Goal: Check status: Check status

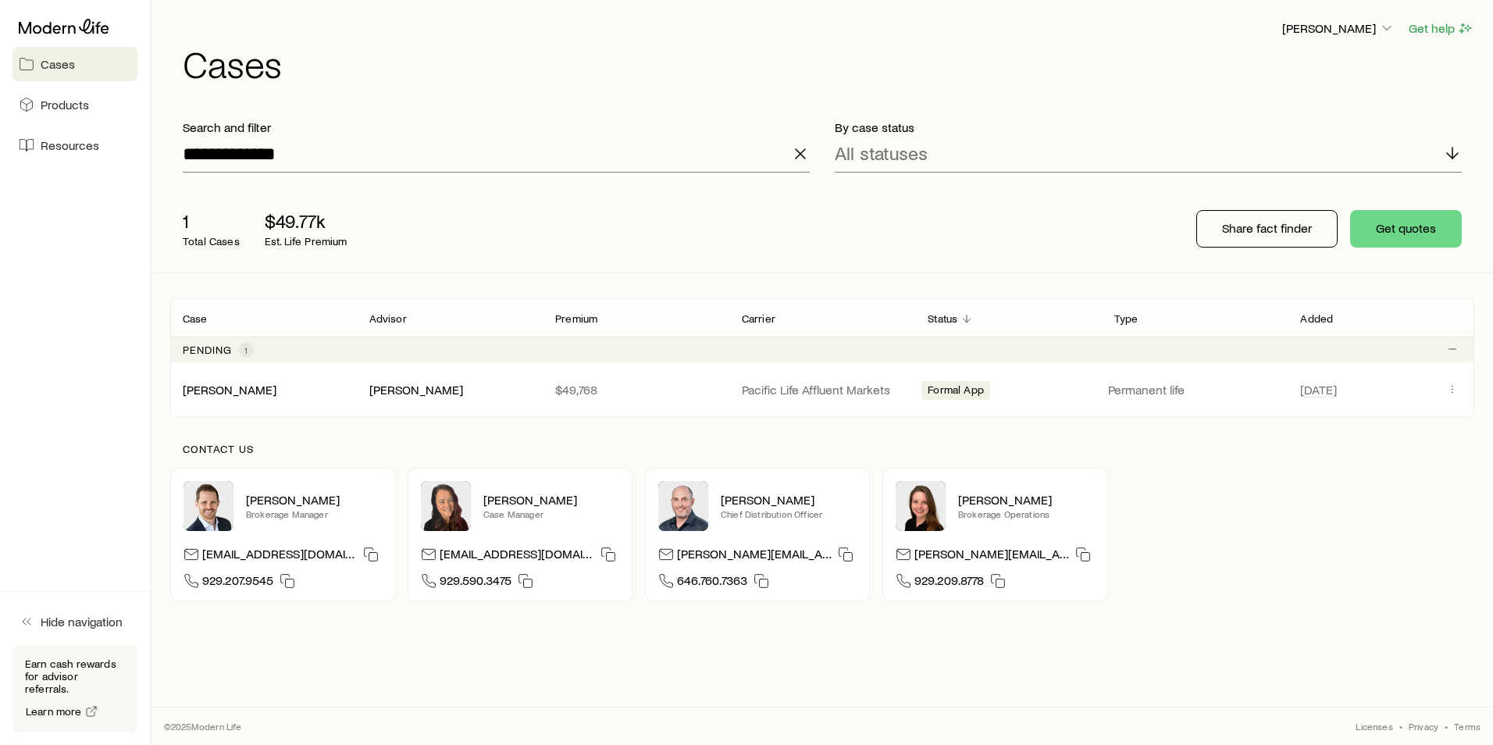
click at [803, 153] on icon "button" at bounding box center [800, 153] width 19 height 19
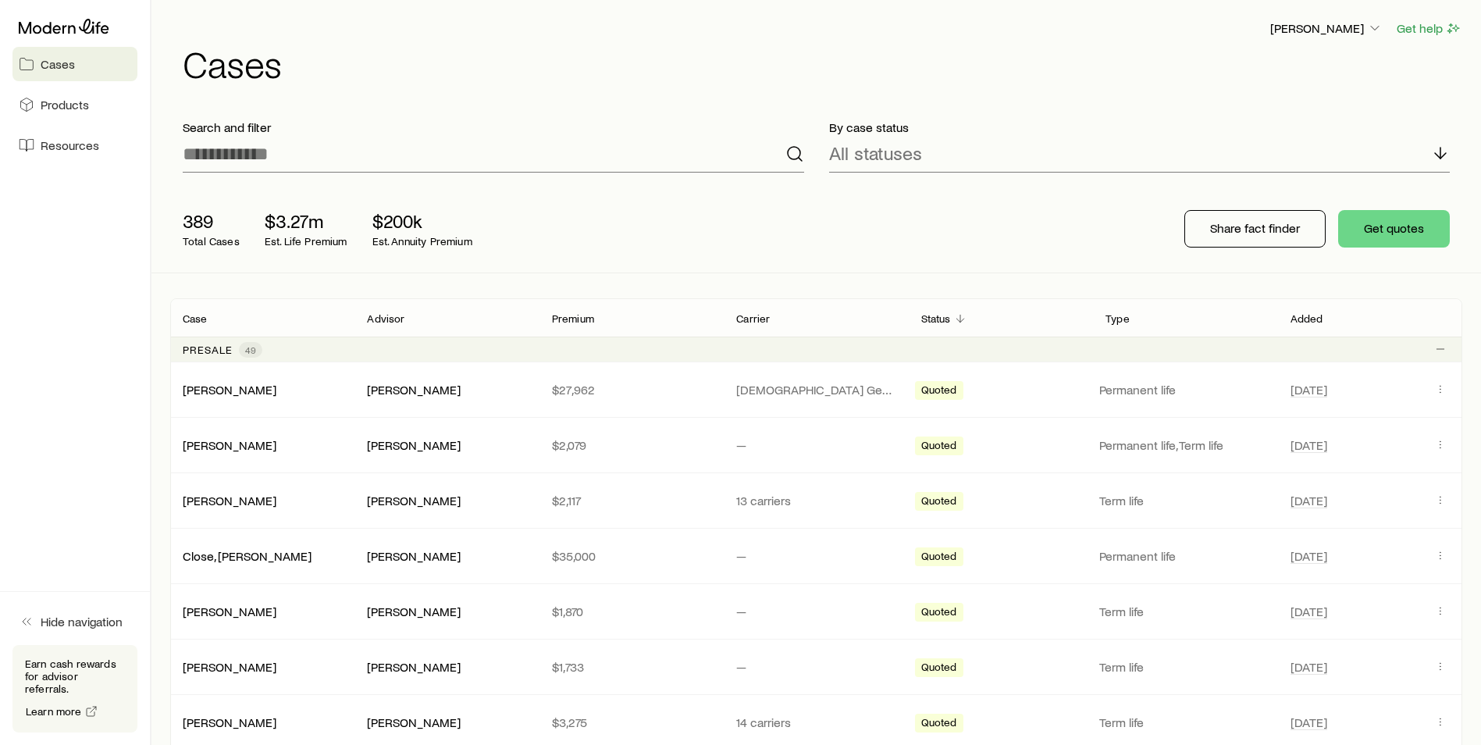
click at [385, 317] on p "Advisor" at bounding box center [385, 318] width 37 height 12
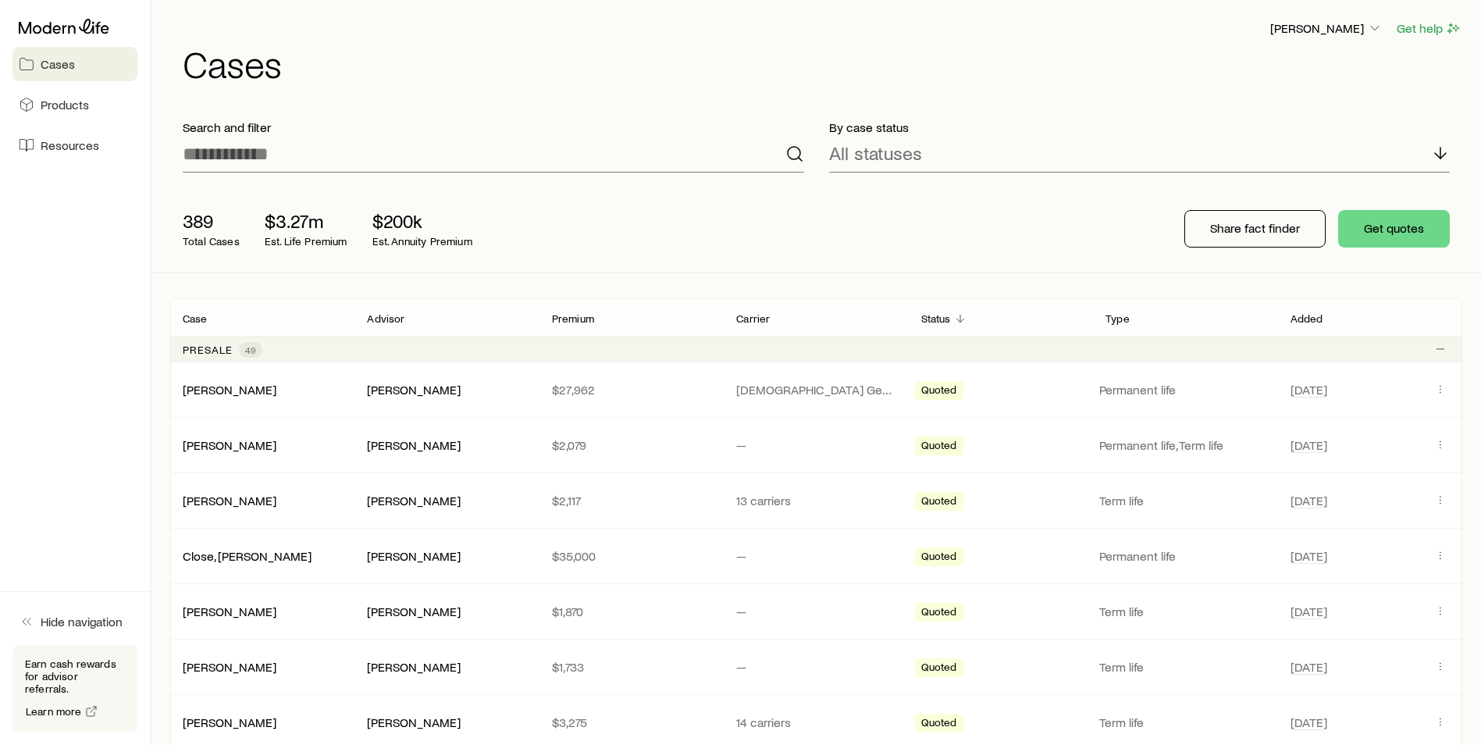
click at [385, 317] on p "Advisor" at bounding box center [385, 318] width 37 height 12
click at [483, 322] on div "Advisor" at bounding box center [447, 317] width 184 height 19
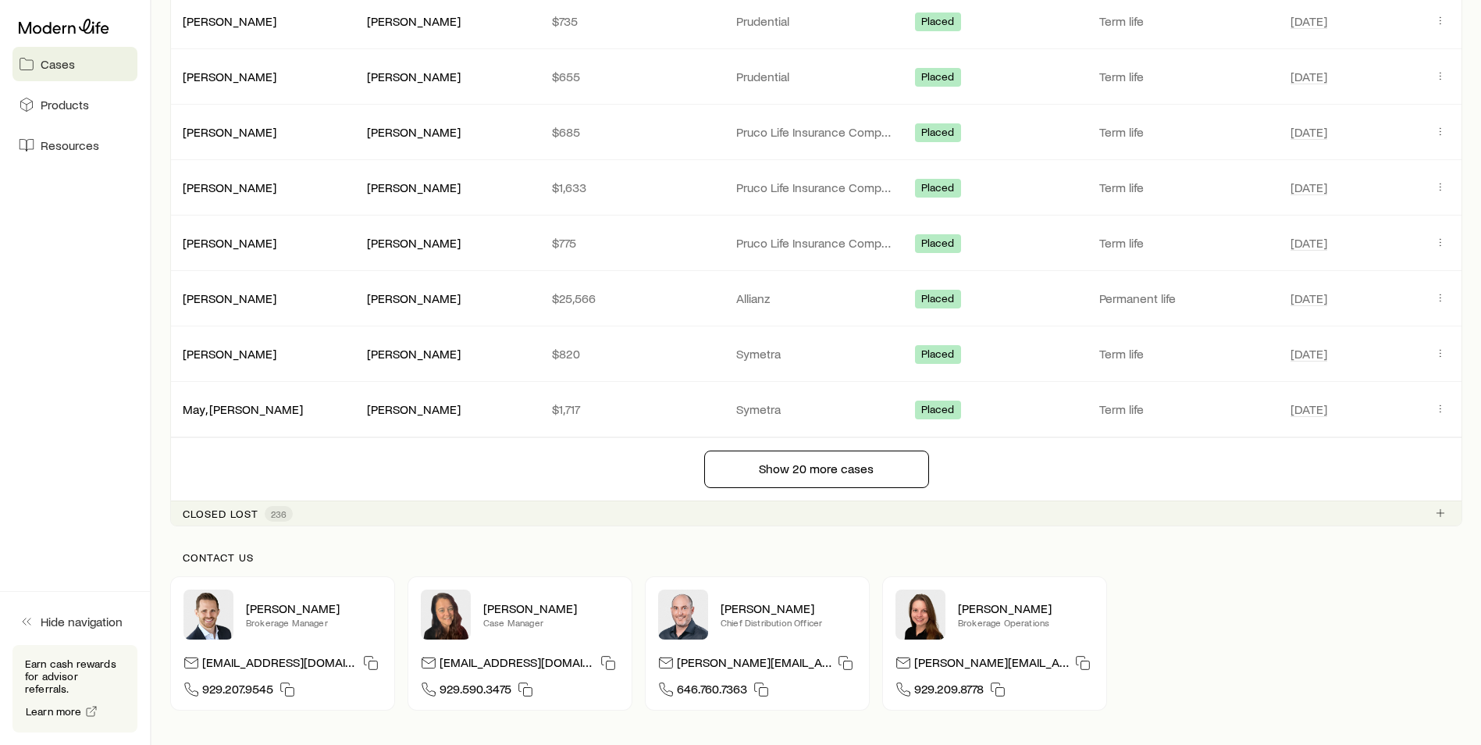
scroll to position [3533, 0]
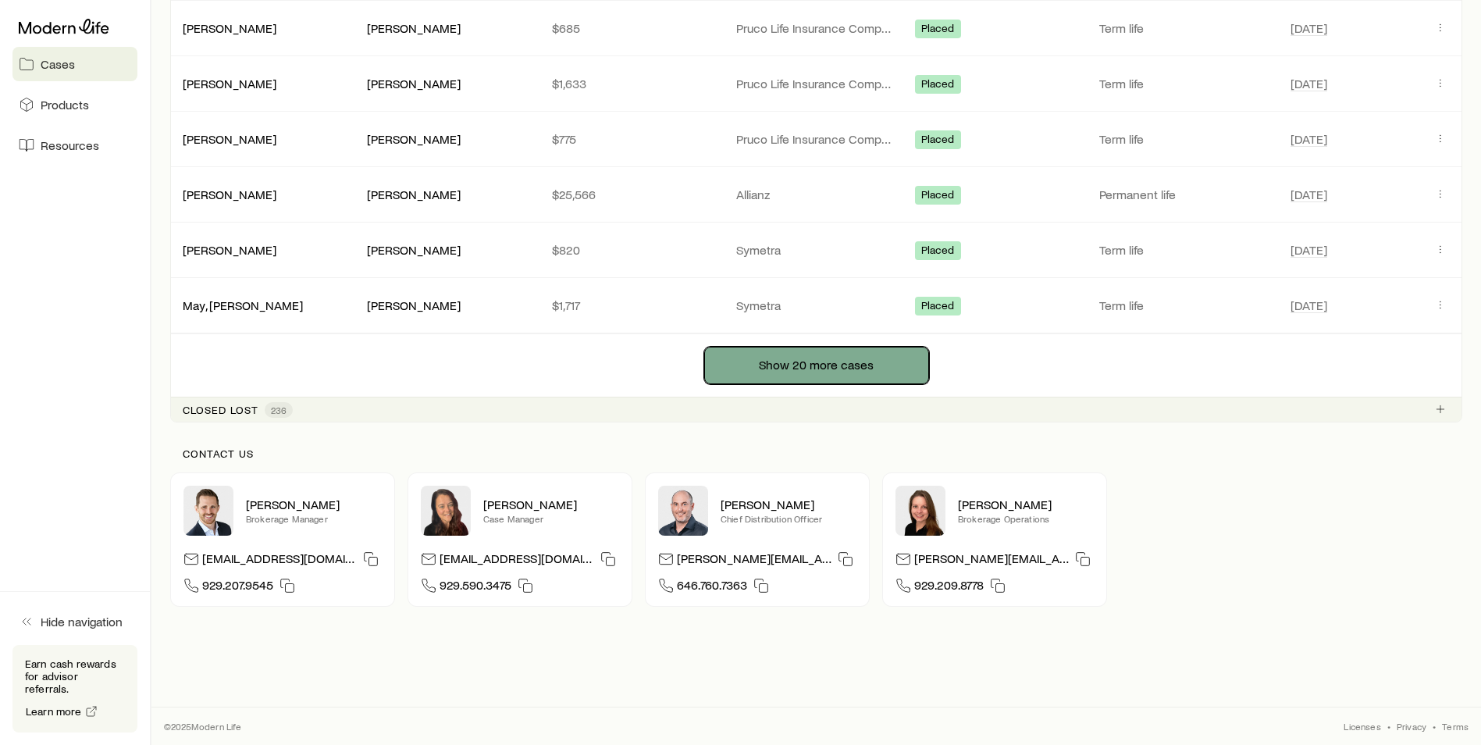
click at [771, 382] on button "Show 20 more cases" at bounding box center [816, 365] width 225 height 37
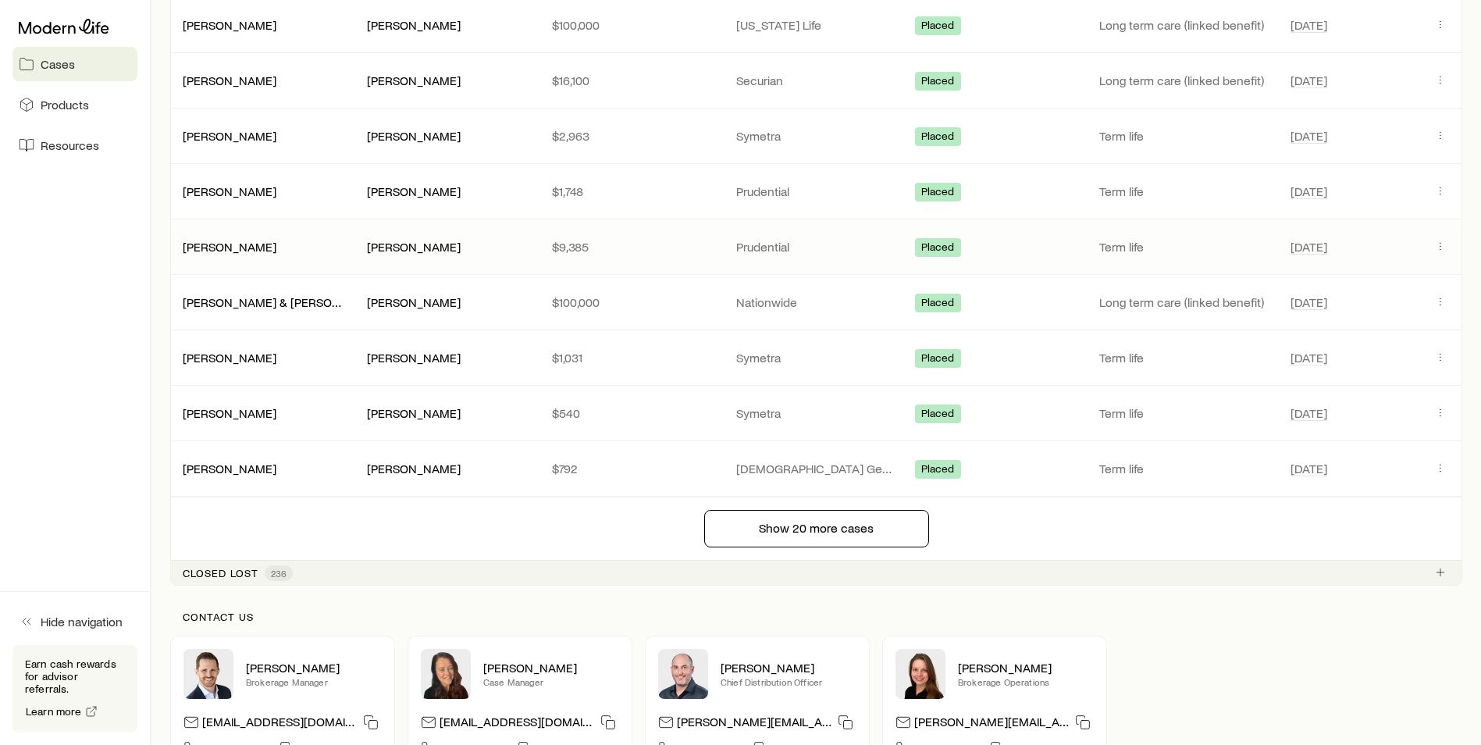
scroll to position [4642, 0]
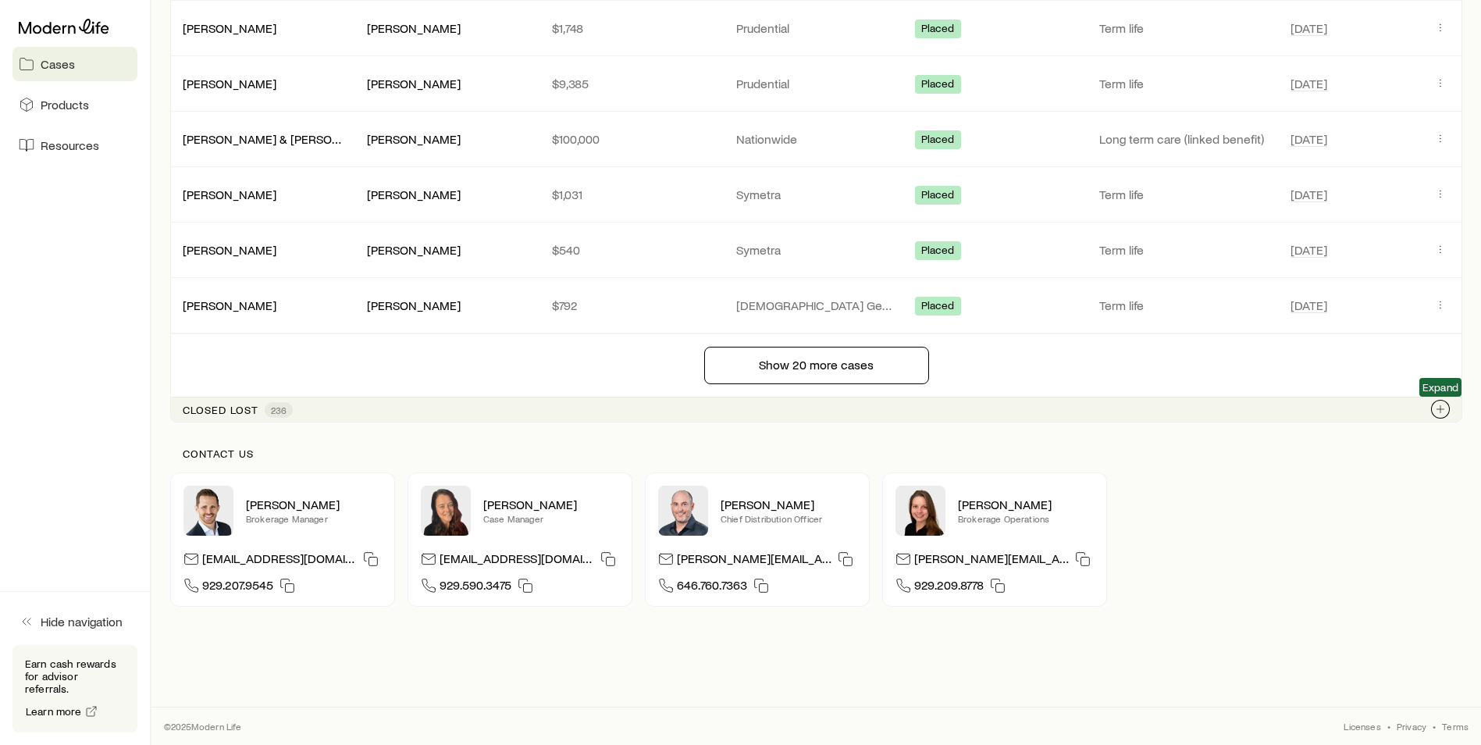
click at [1438, 415] on icon "Client cases" at bounding box center [1440, 409] width 12 height 12
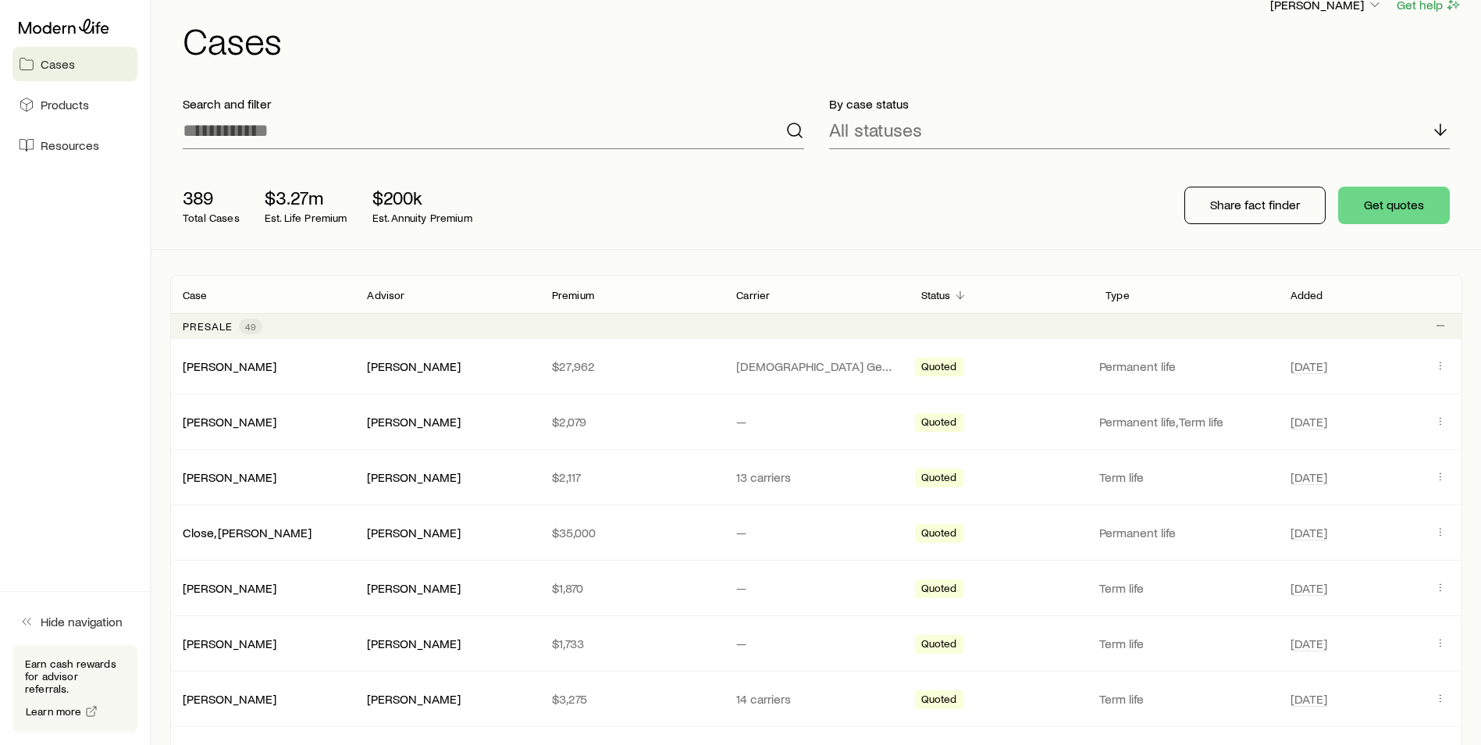
scroll to position [0, 0]
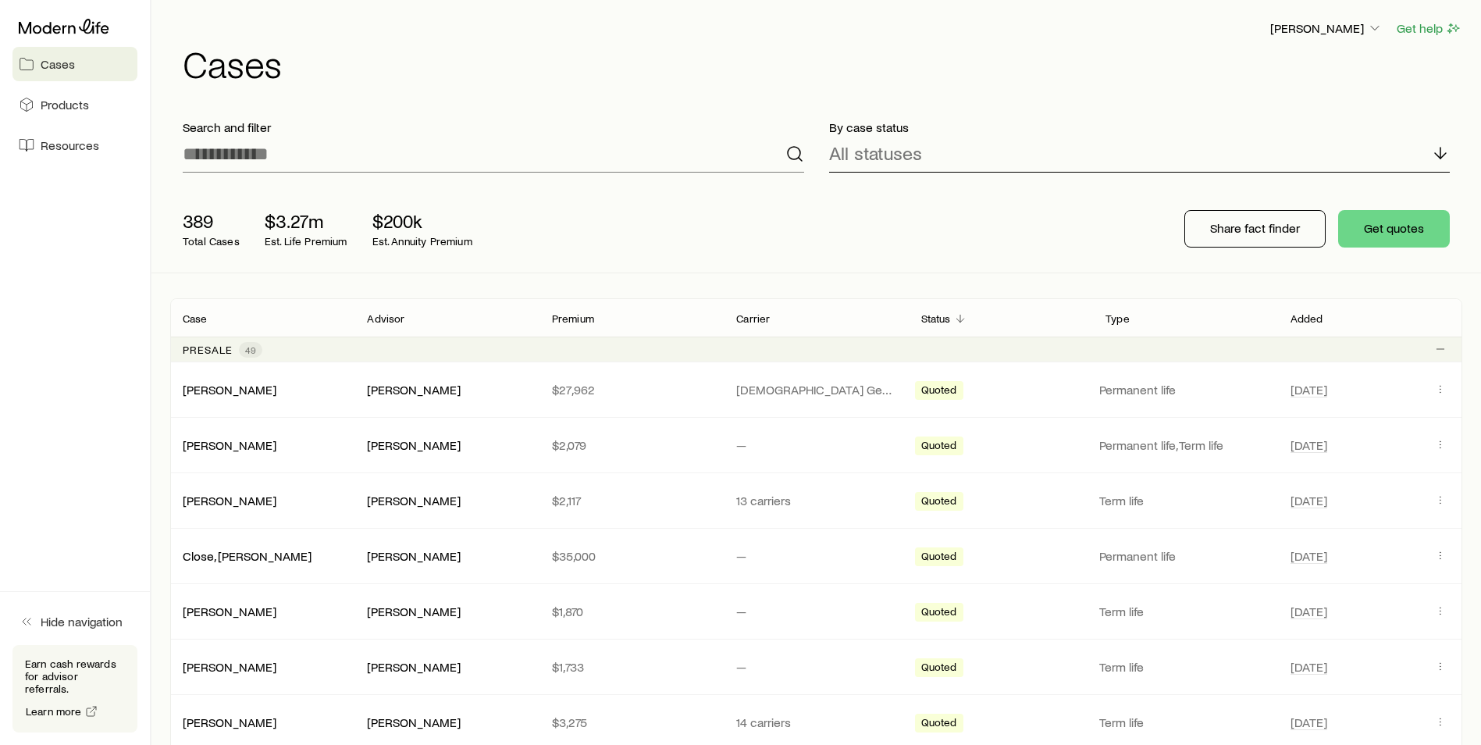
click at [970, 155] on div "All statuses" at bounding box center [1140, 153] width 622 height 37
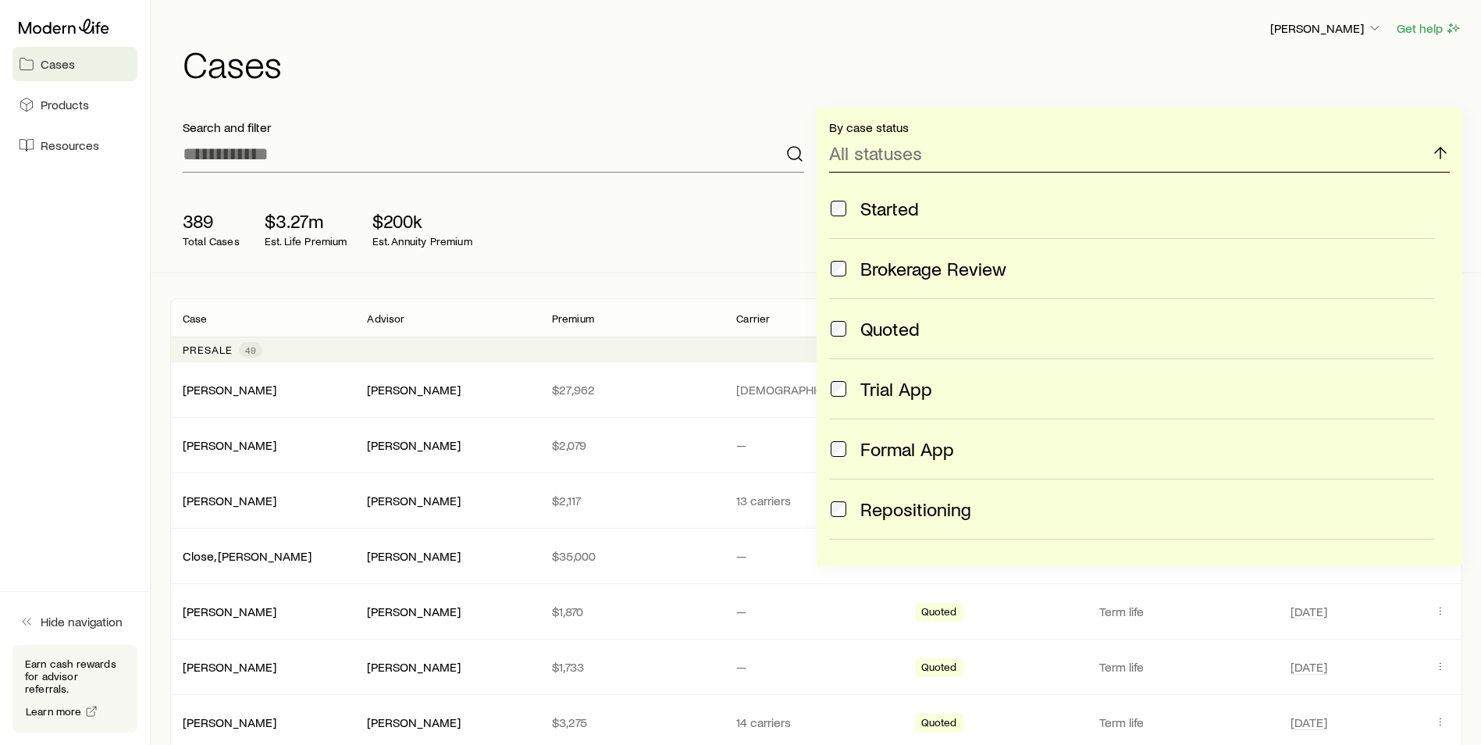
click at [992, 155] on div "All statuses" at bounding box center [1140, 153] width 622 height 37
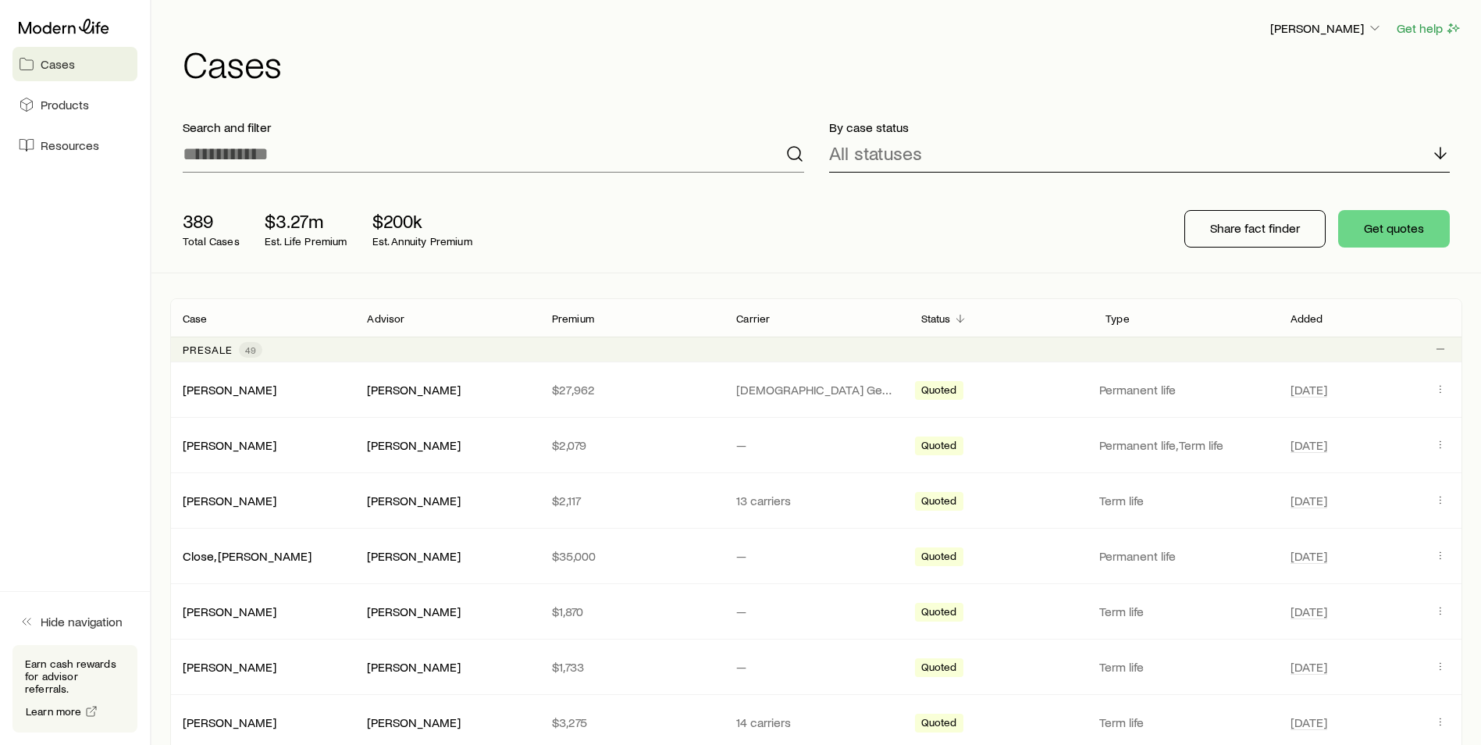
click at [992, 155] on div "All statuses" at bounding box center [1140, 153] width 622 height 37
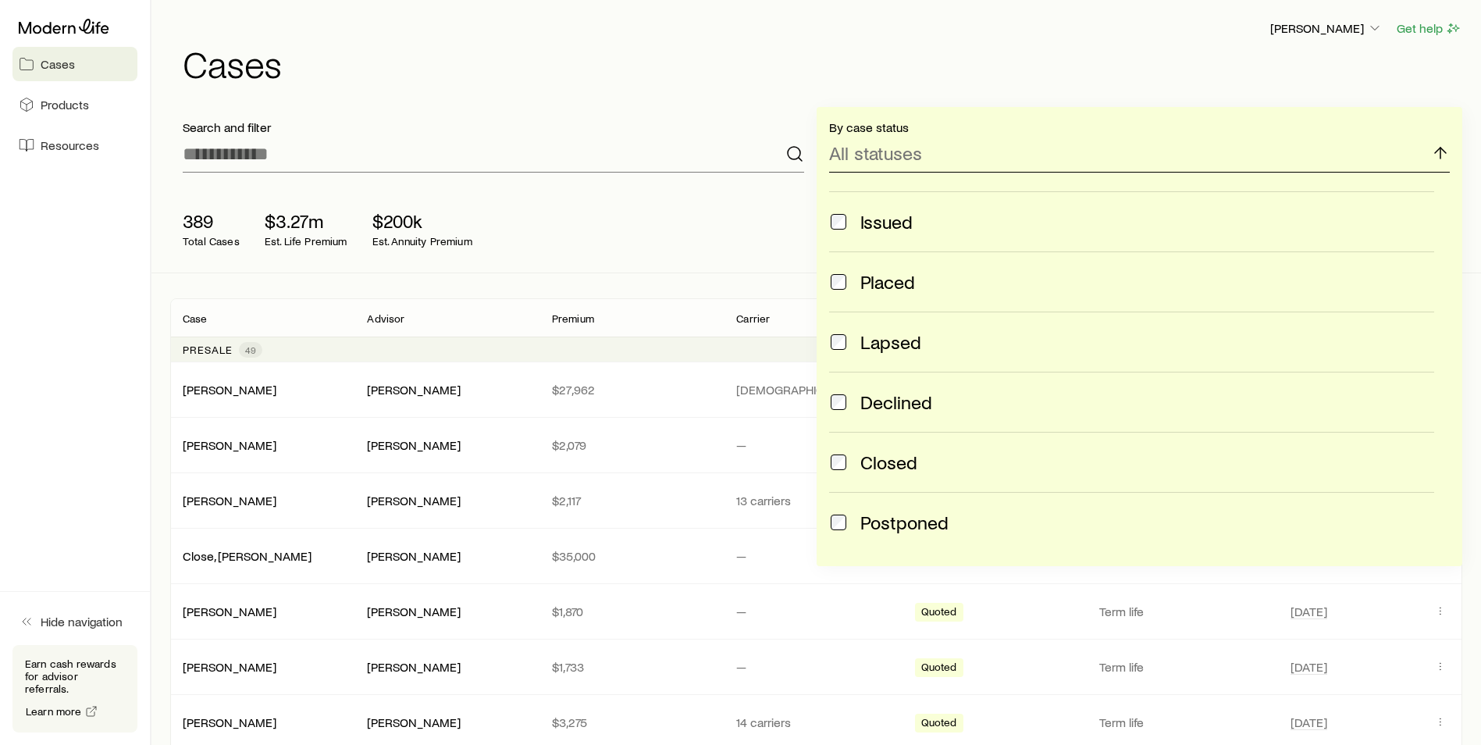
scroll to position [412, 0]
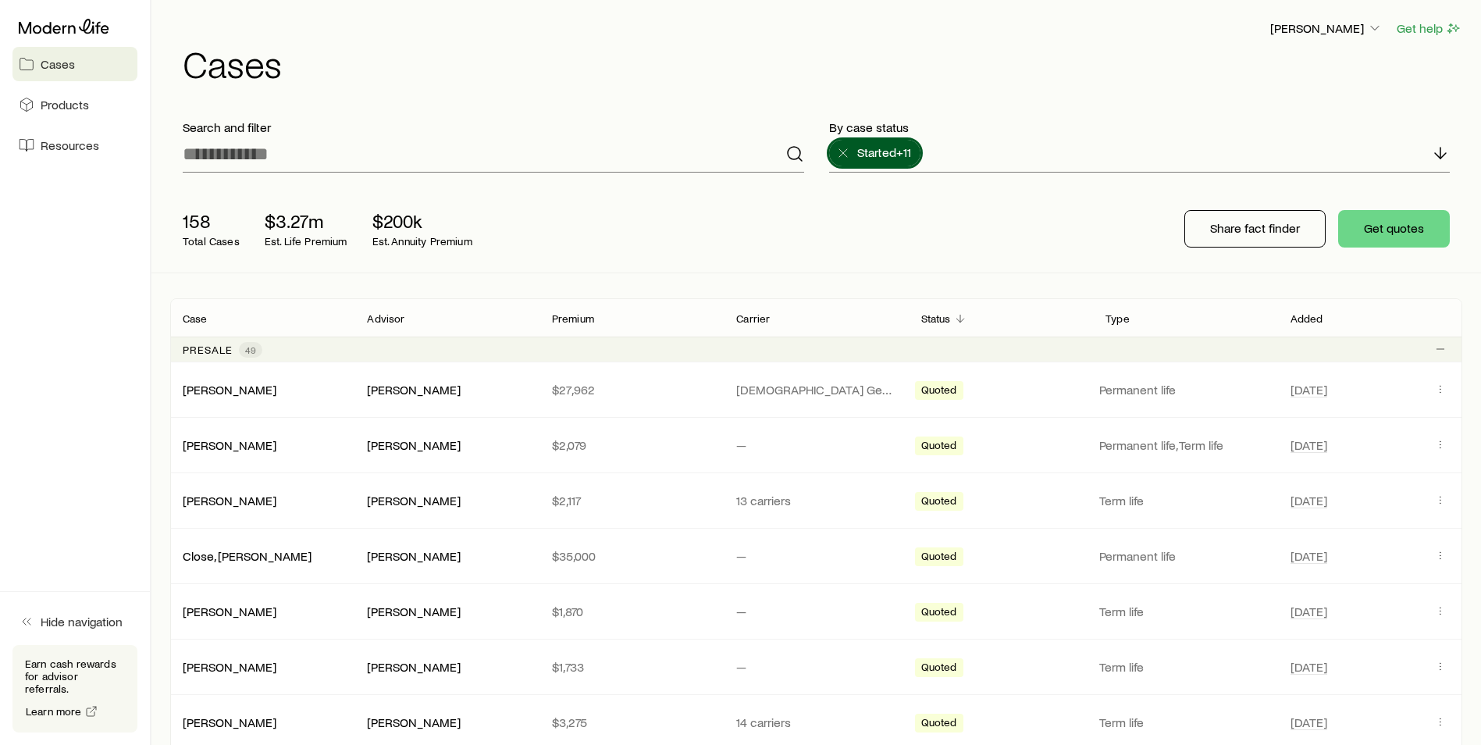
click at [750, 237] on div "158 Total Cases $3.27m Est. Life Premium $200k Est. Annuity Premium Share fact …" at bounding box center [816, 228] width 1292 height 87
click at [866, 154] on span "Started +11" at bounding box center [884, 152] width 54 height 16
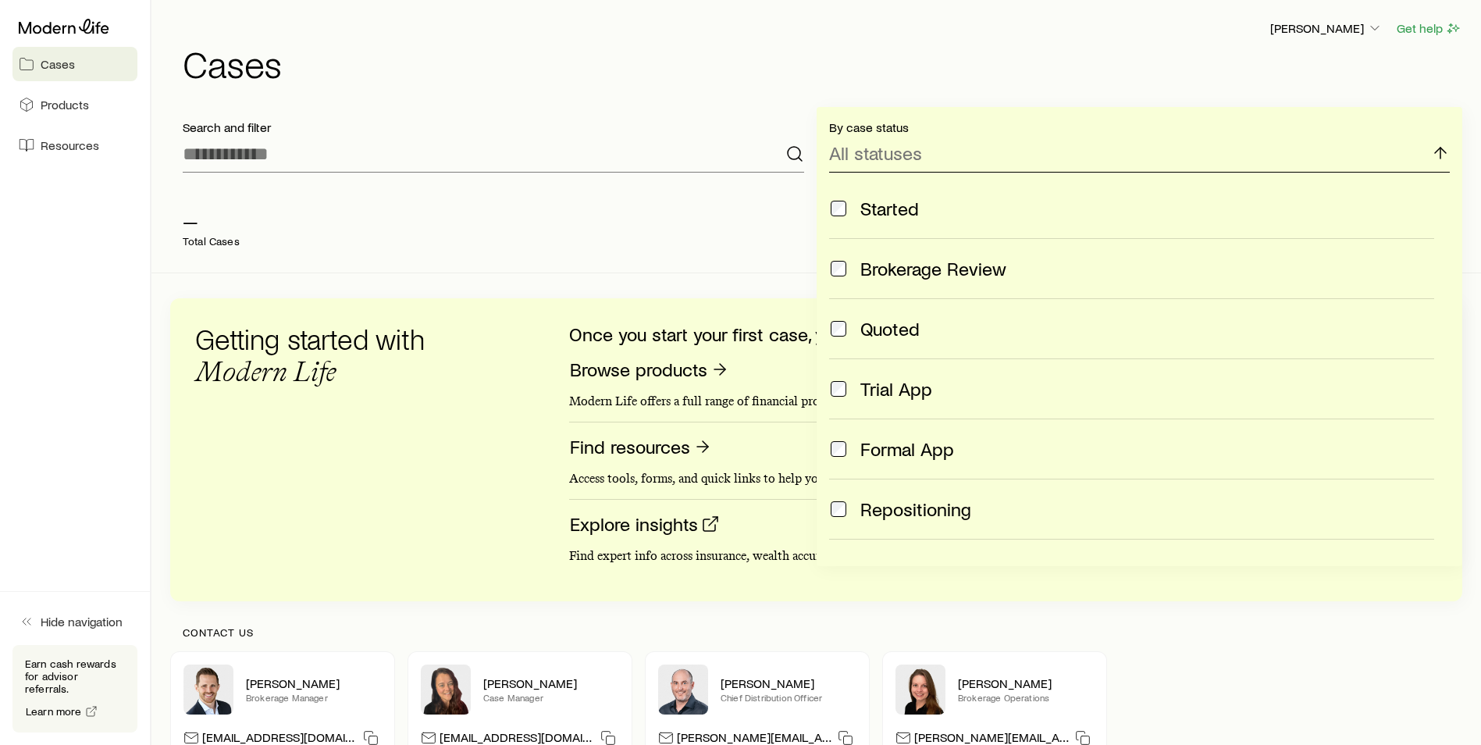
click at [904, 155] on p "All statuses" at bounding box center [875, 153] width 93 height 22
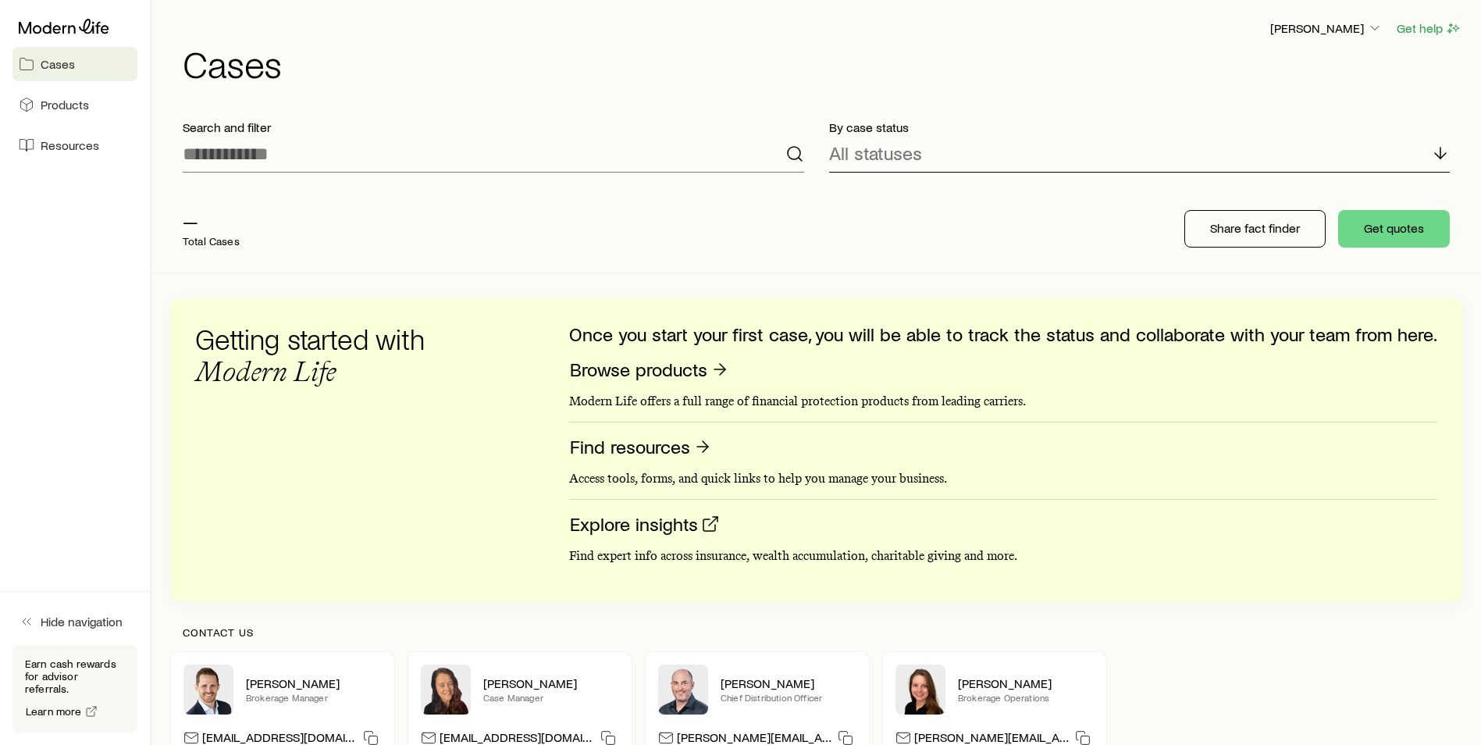
click at [964, 169] on div "All statuses" at bounding box center [1140, 153] width 622 height 37
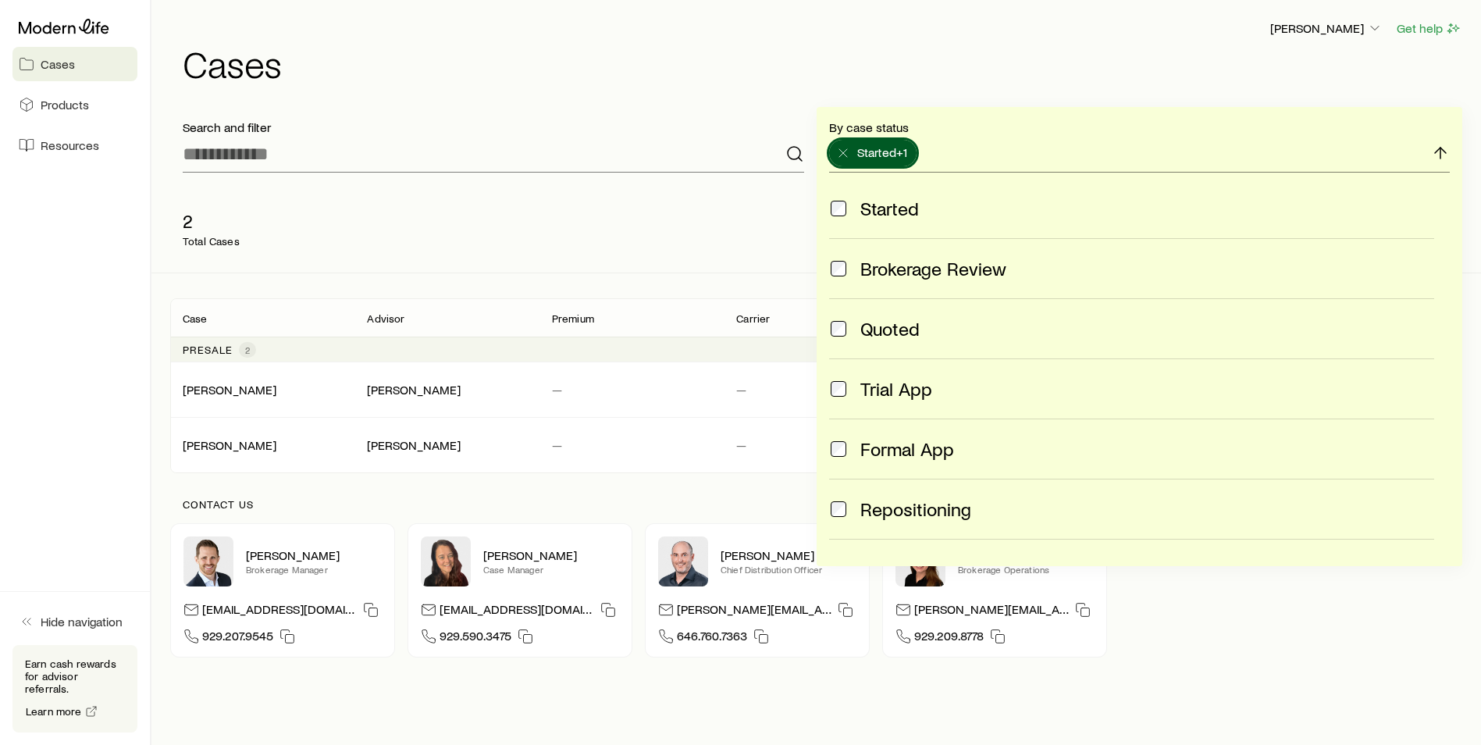
click at [846, 335] on span at bounding box center [838, 329] width 19 height 22
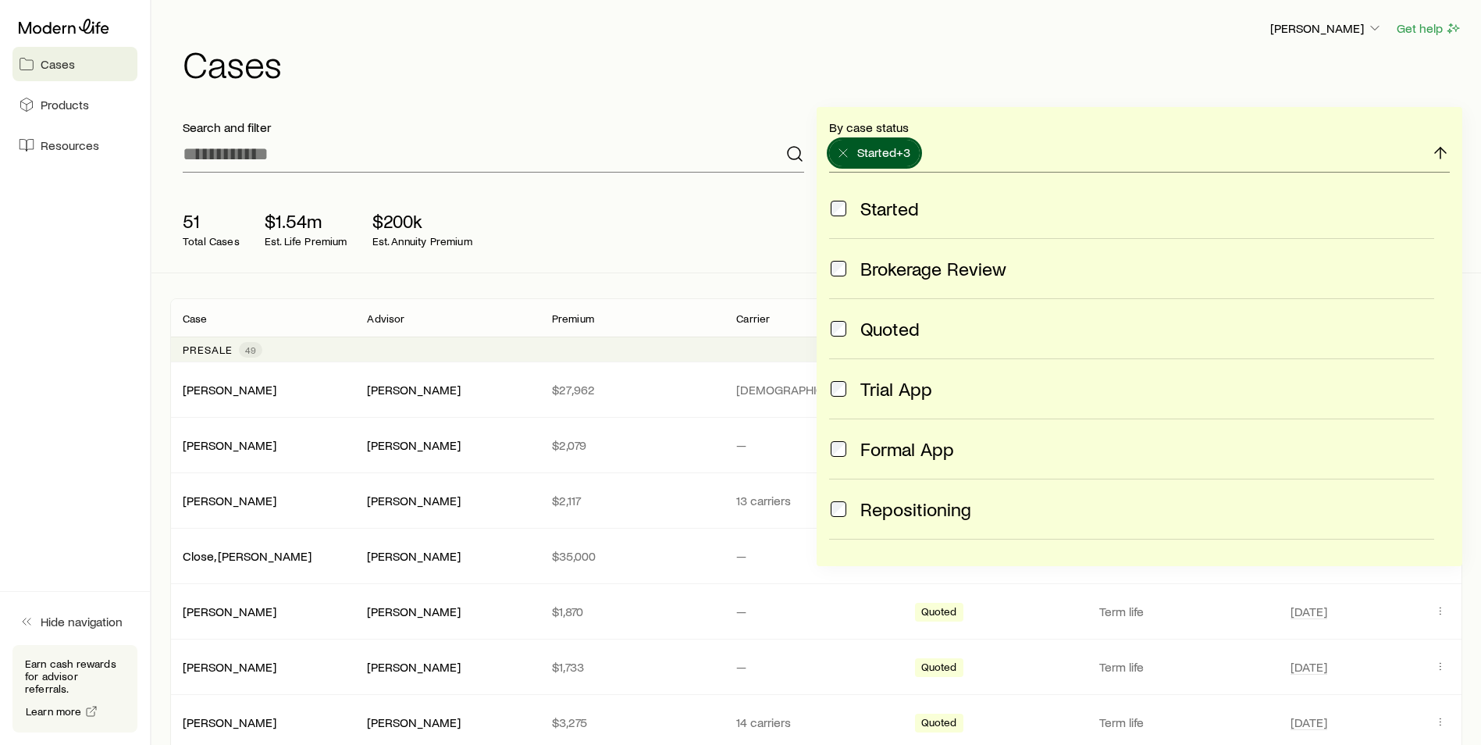
scroll to position [234, 0]
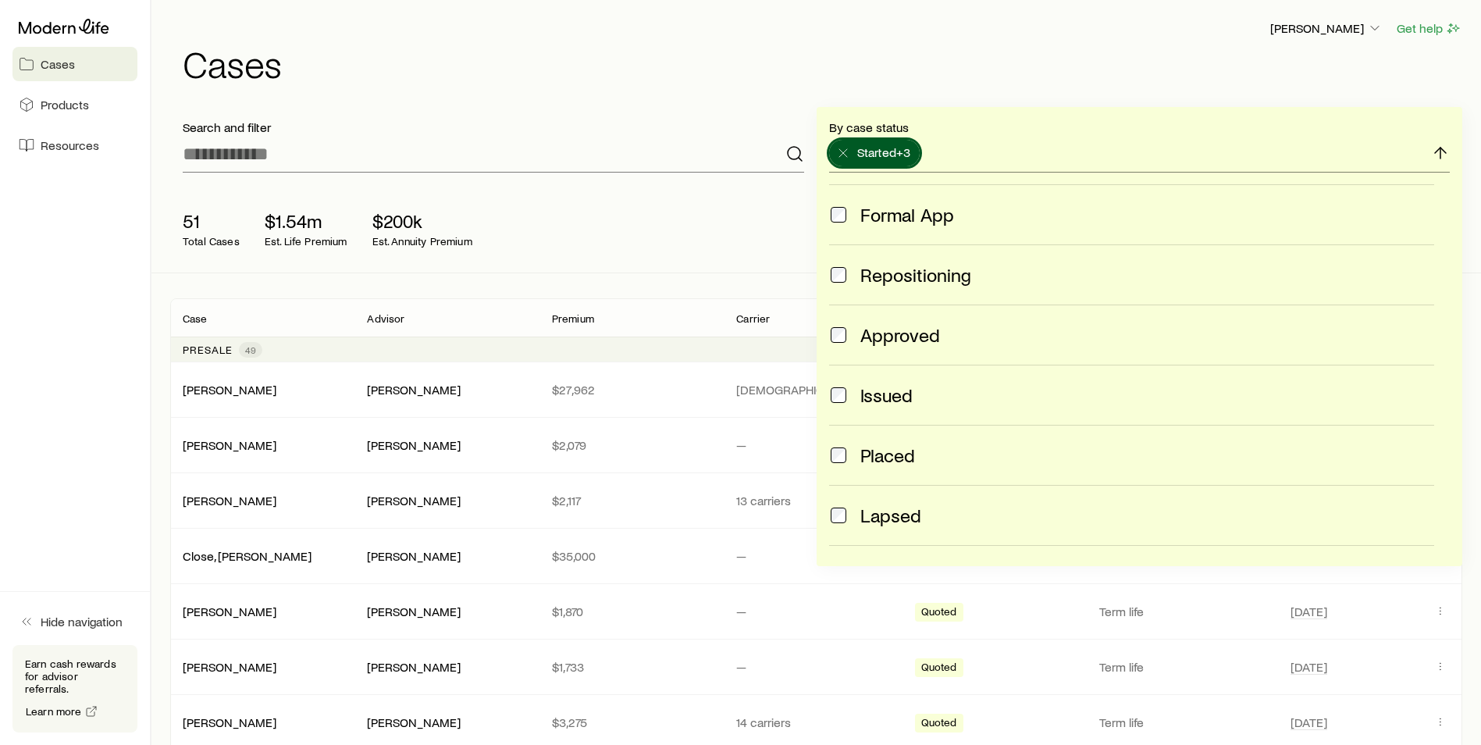
click at [849, 214] on div "Formal App" at bounding box center [1132, 215] width 606 height 22
click at [846, 346] on label "Approved" at bounding box center [1132, 335] width 606 height 60
click at [842, 384] on span at bounding box center [838, 395] width 19 height 22
click at [845, 464] on span at bounding box center [838, 455] width 19 height 22
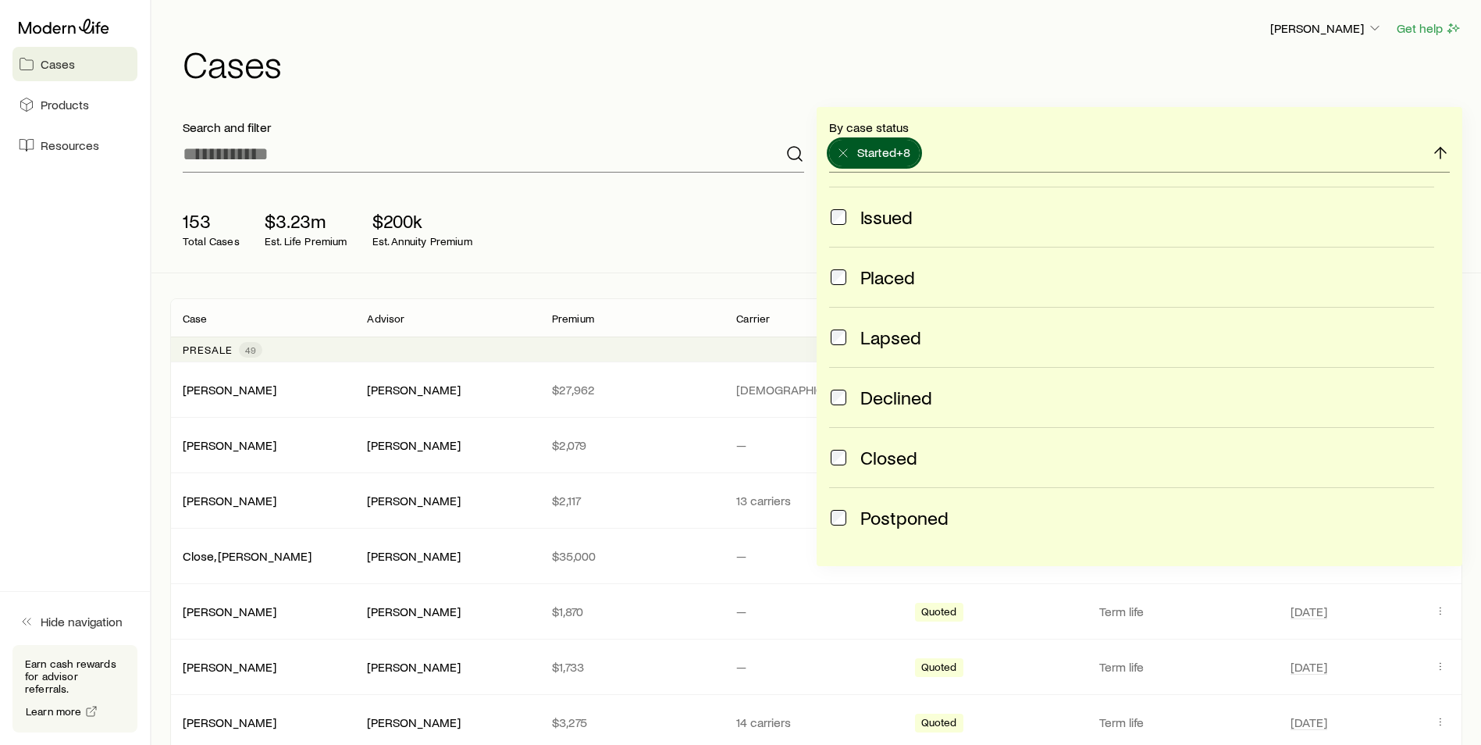
click at [846, 336] on span at bounding box center [838, 337] width 19 height 22
click at [850, 403] on div "Declined" at bounding box center [1132, 398] width 606 height 22
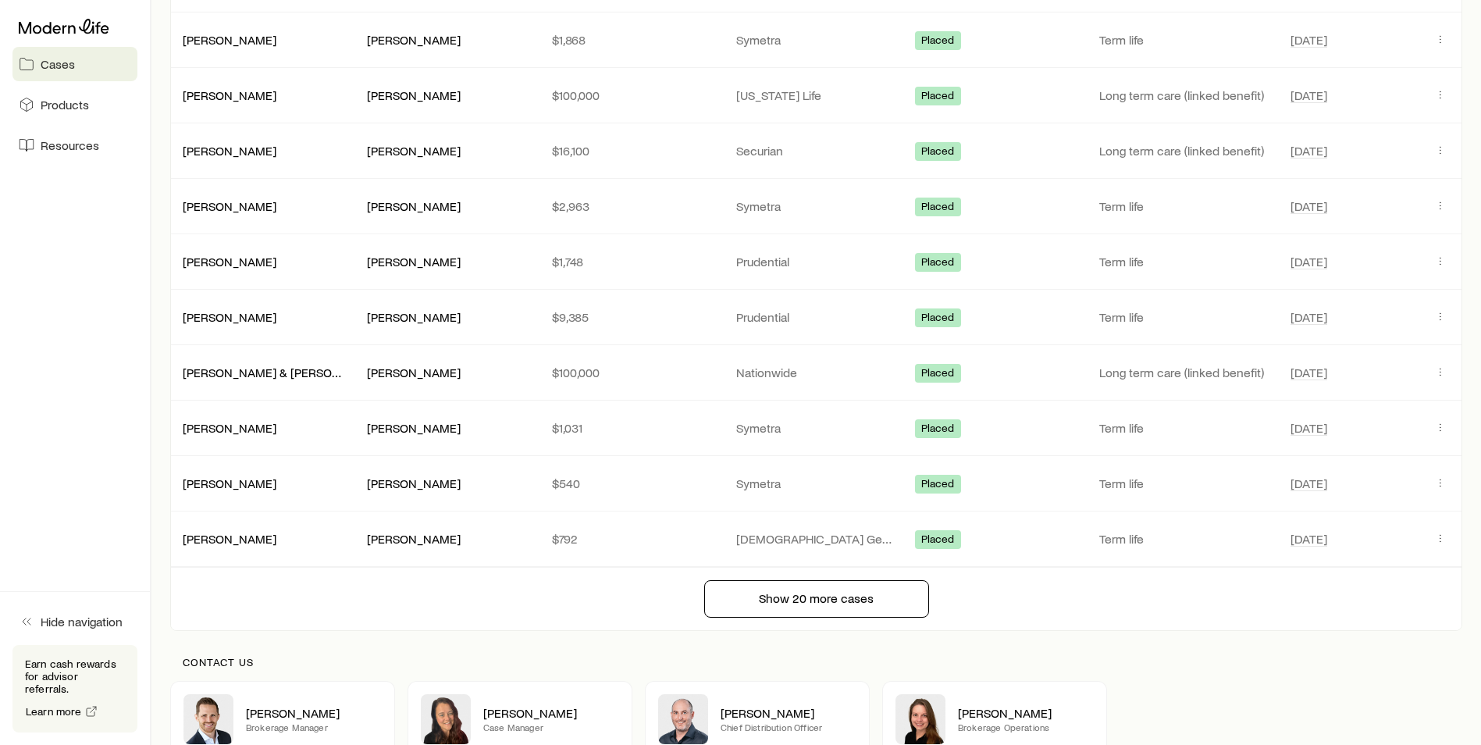
scroll to position [4617, 0]
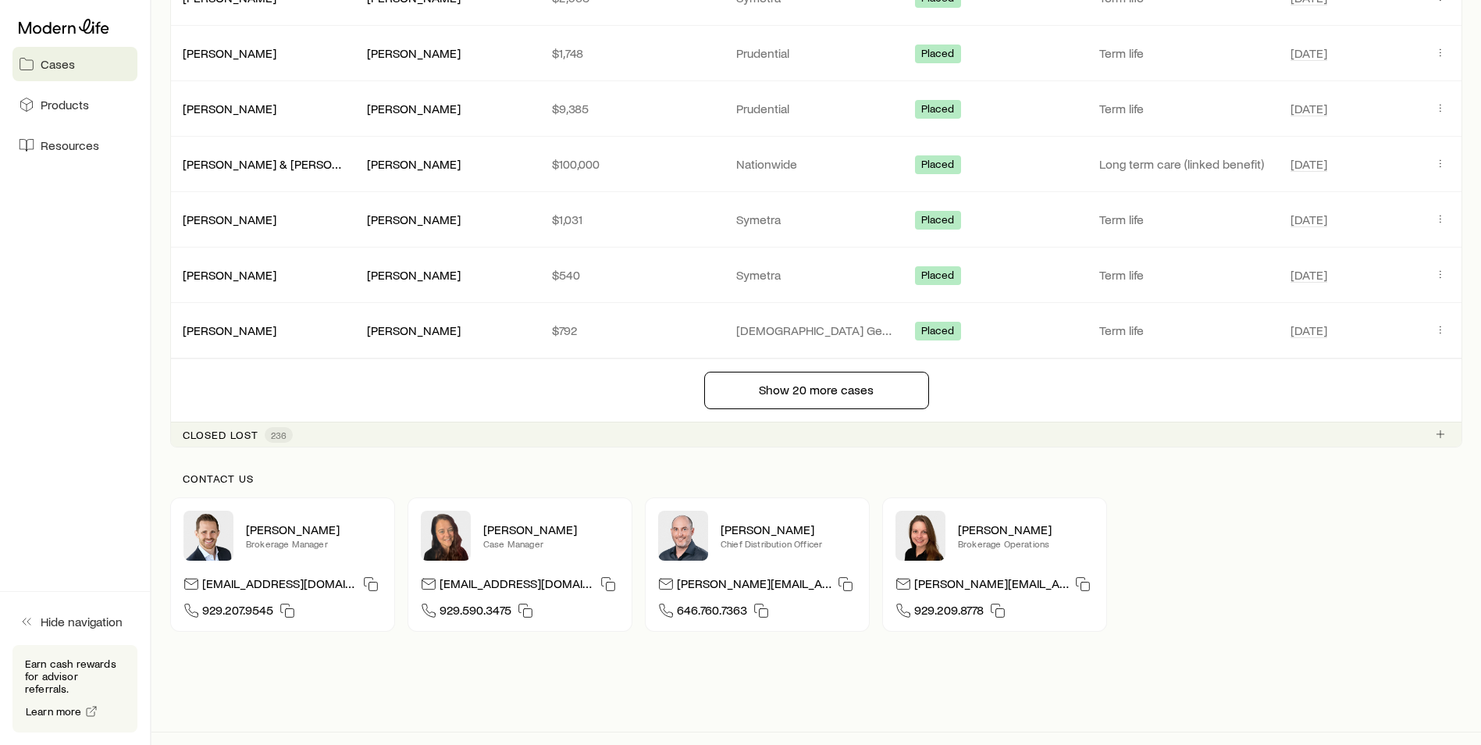
click at [327, 444] on div "Closed lost 236" at bounding box center [816, 434] width 1292 height 25
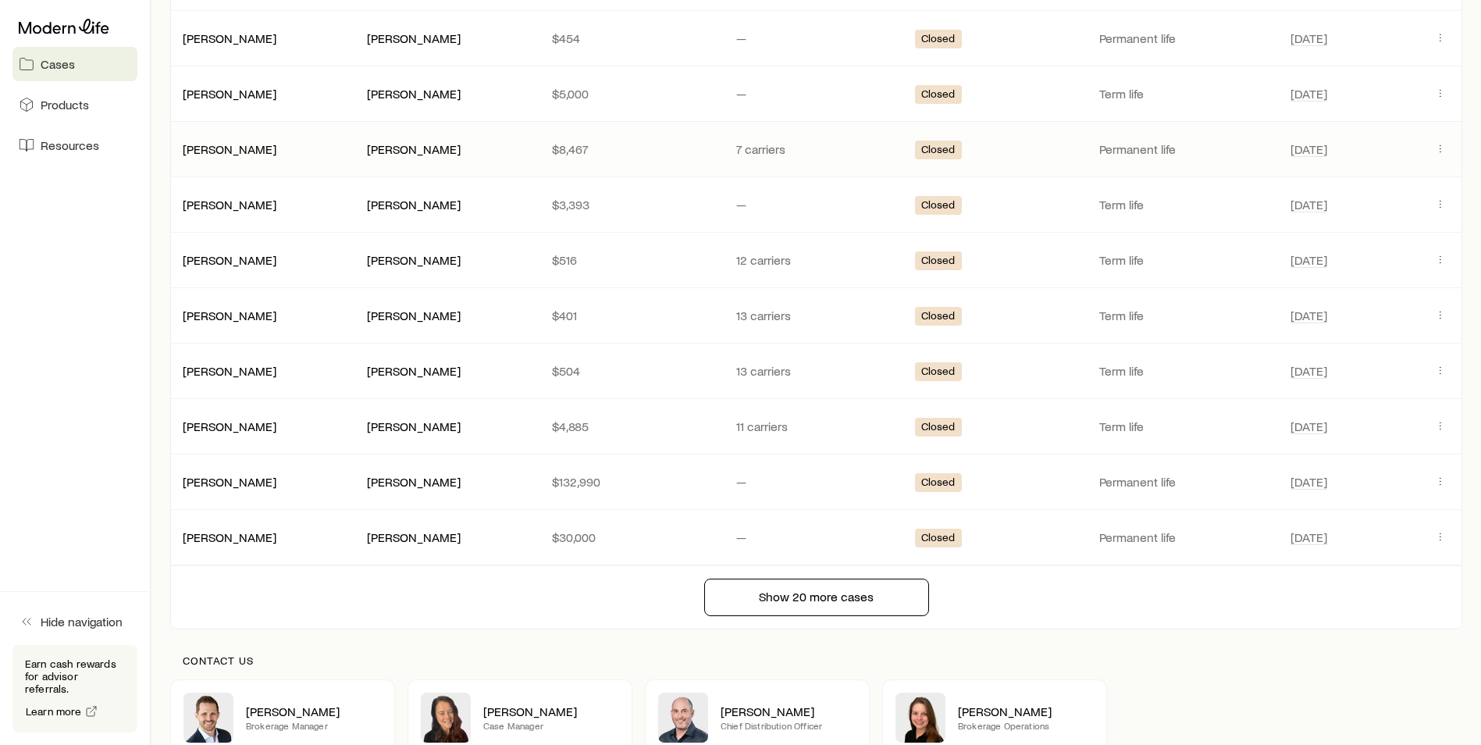
scroll to position [5632, 0]
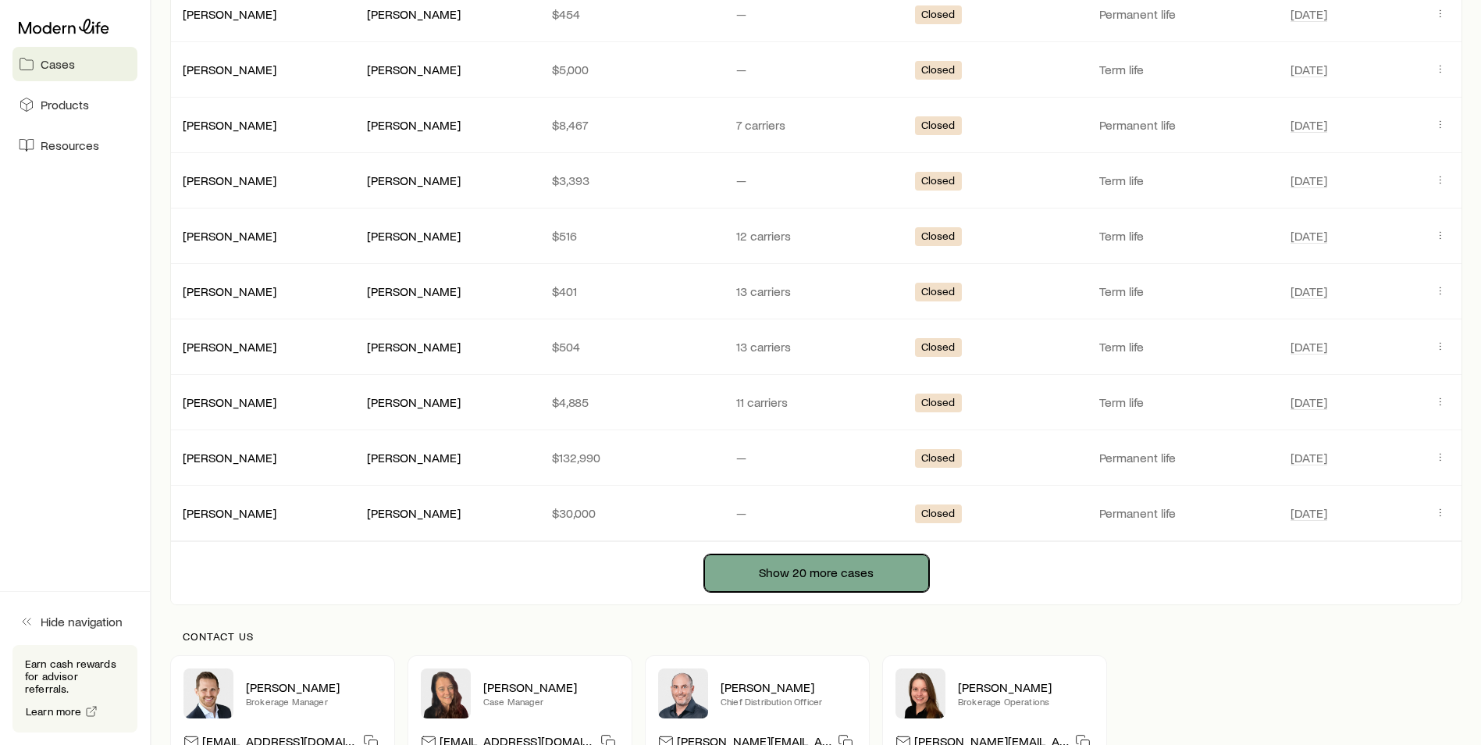
click at [720, 563] on button "Show 20 more cases" at bounding box center [816, 572] width 225 height 37
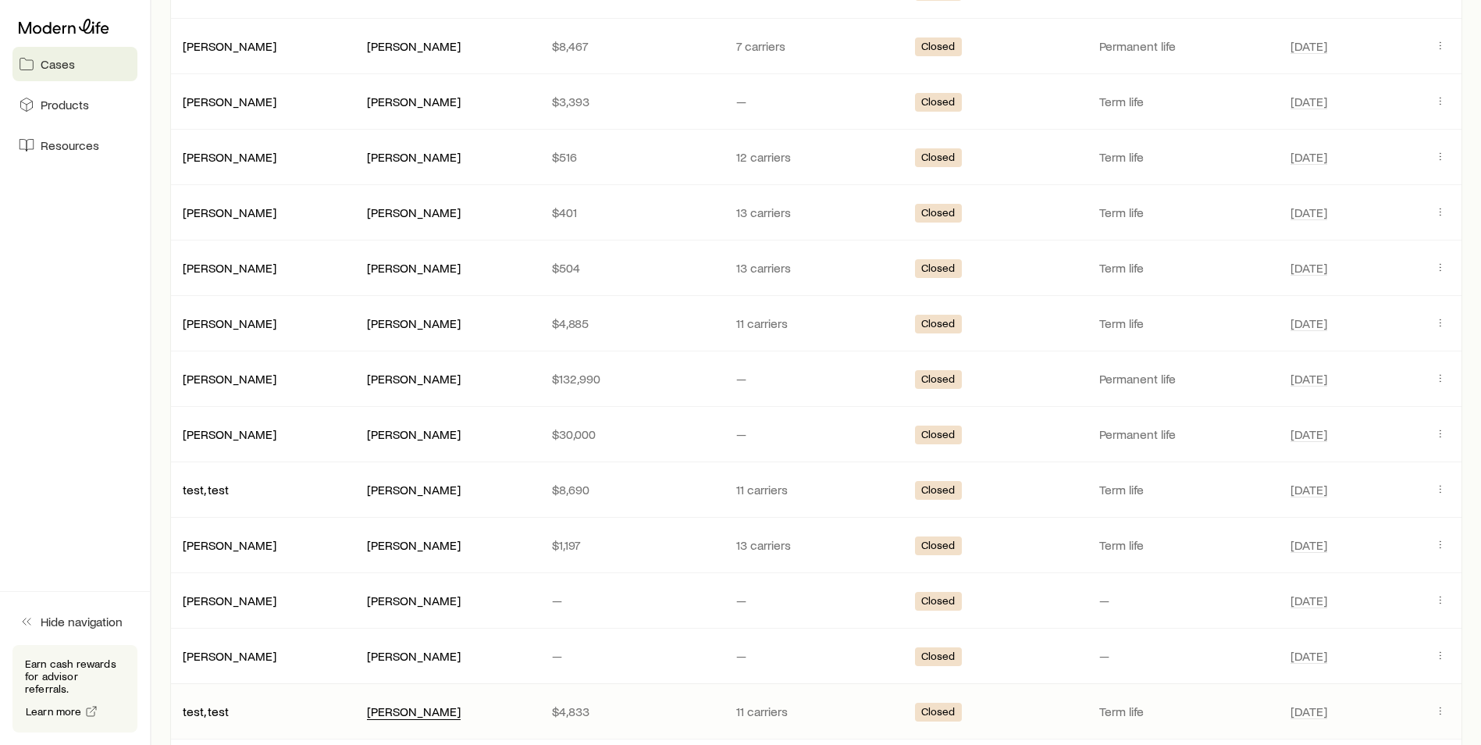
scroll to position [5710, 0]
click at [1444, 486] on icon "Client cases" at bounding box center [1440, 489] width 12 height 12
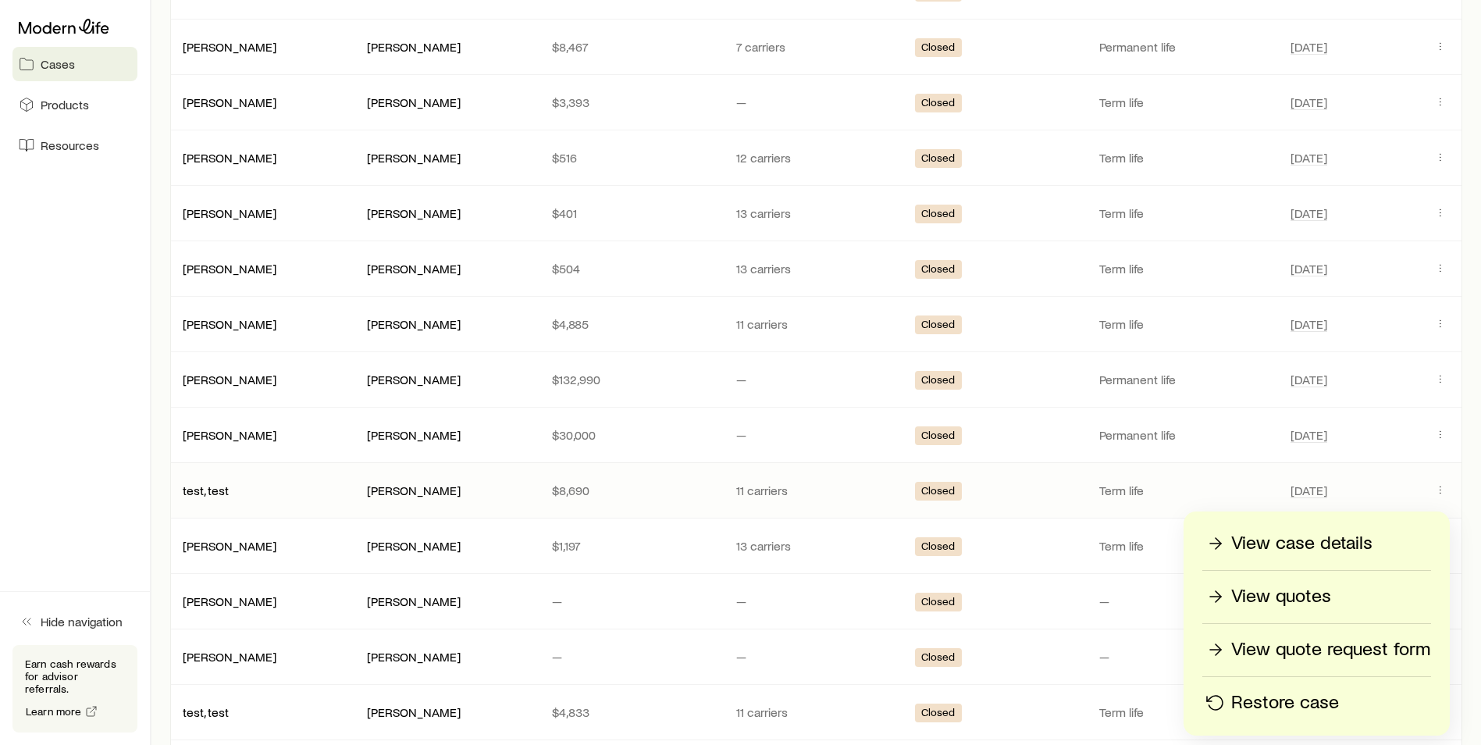
click at [479, 488] on div "[PERSON_NAME]" at bounding box center [446, 491] width 159 height 16
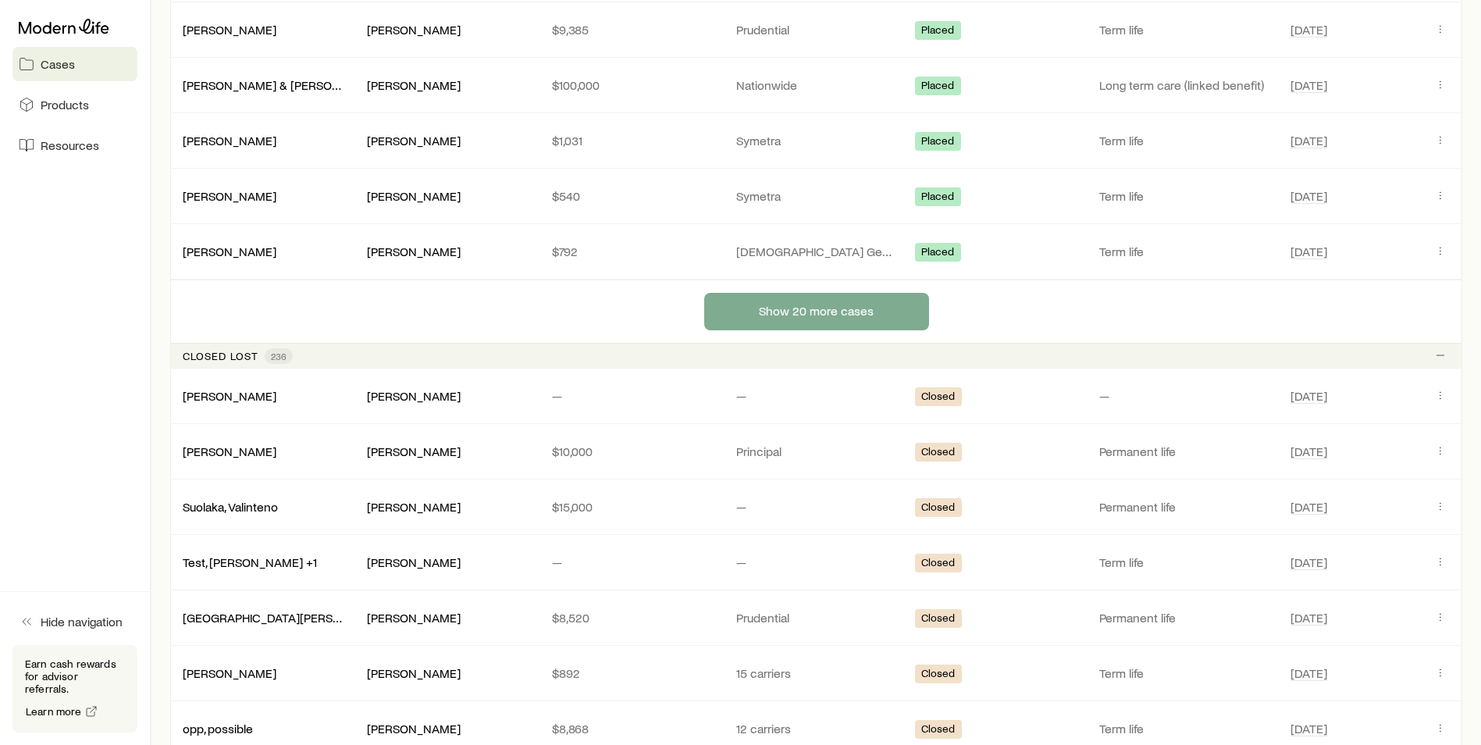
scroll to position [4695, 0]
click at [843, 312] on button "Show 20 more cases" at bounding box center [816, 312] width 225 height 37
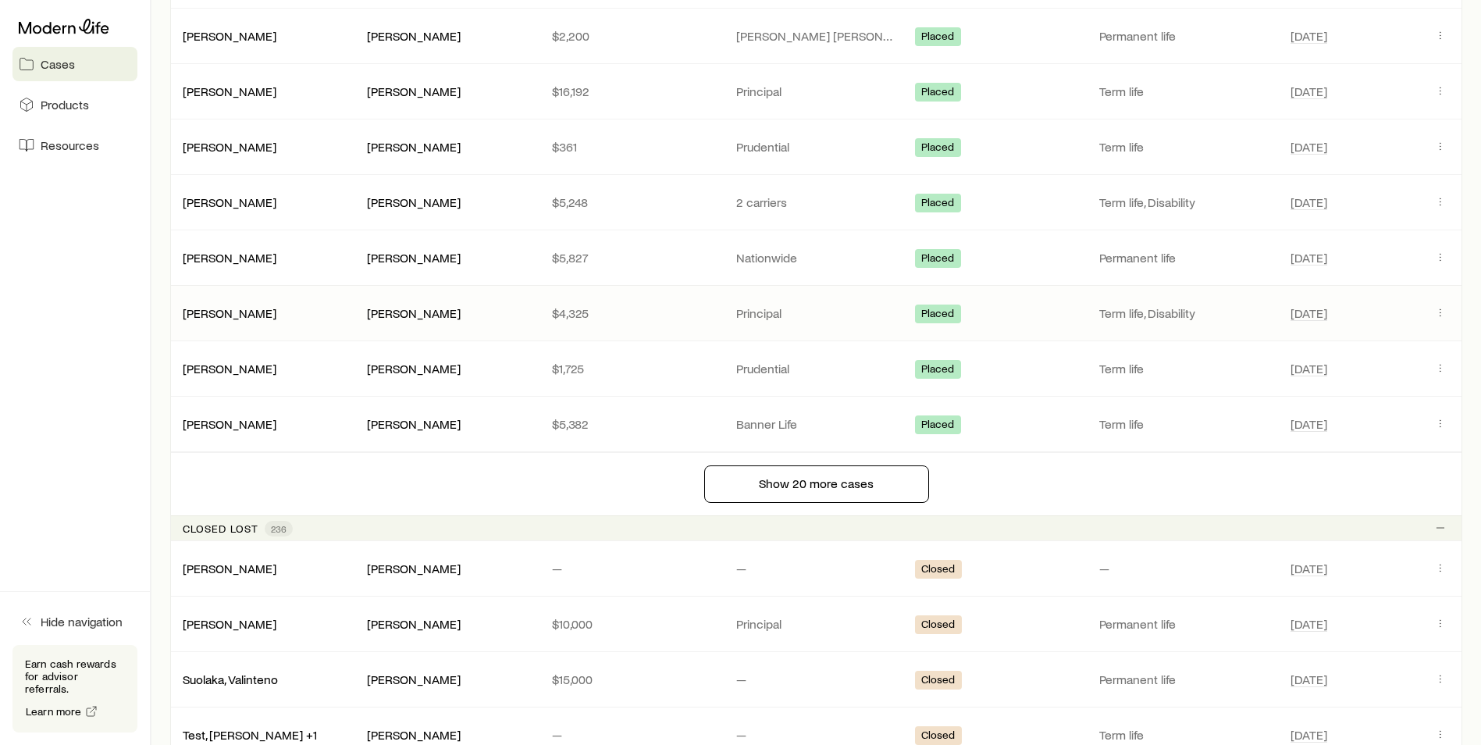
scroll to position [5710, 0]
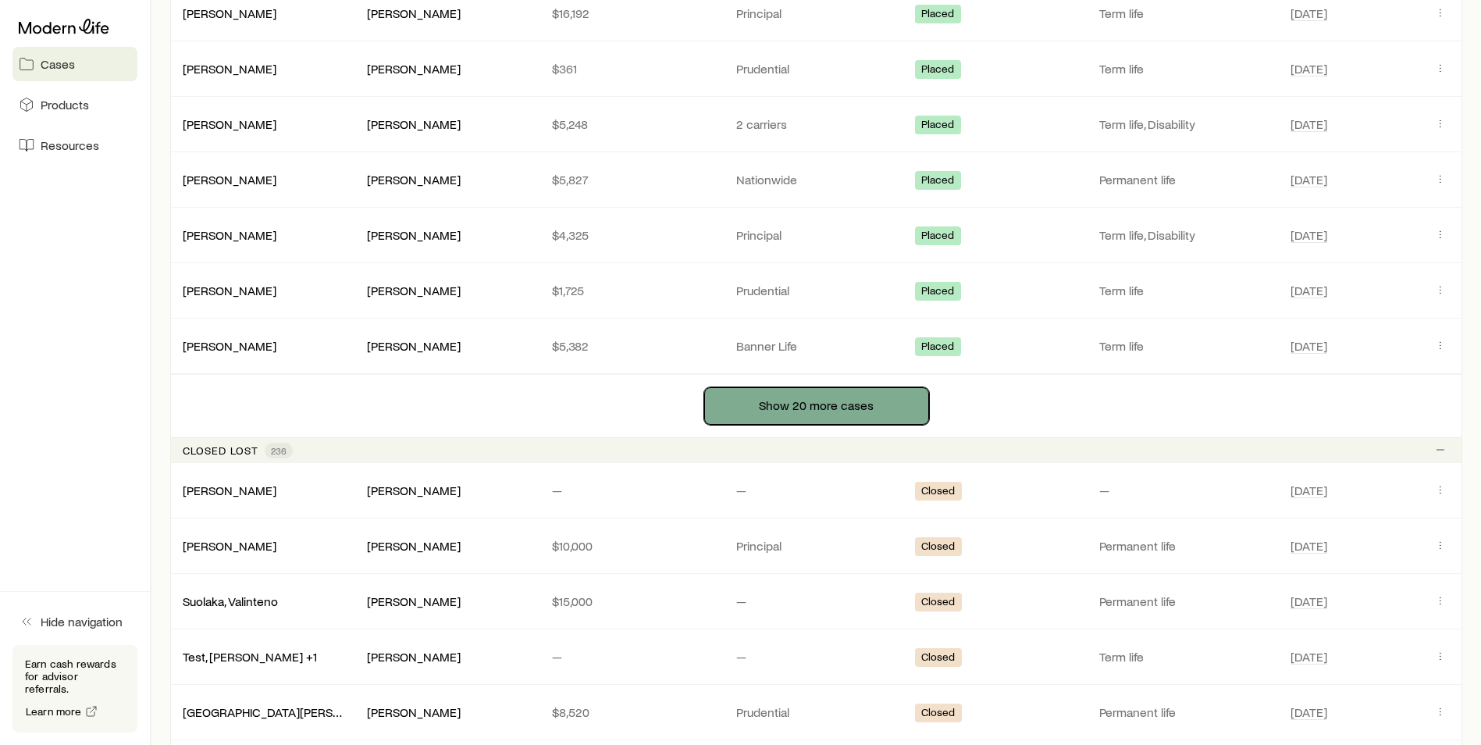
click at [755, 415] on button "Show 20 more cases" at bounding box center [816, 405] width 225 height 37
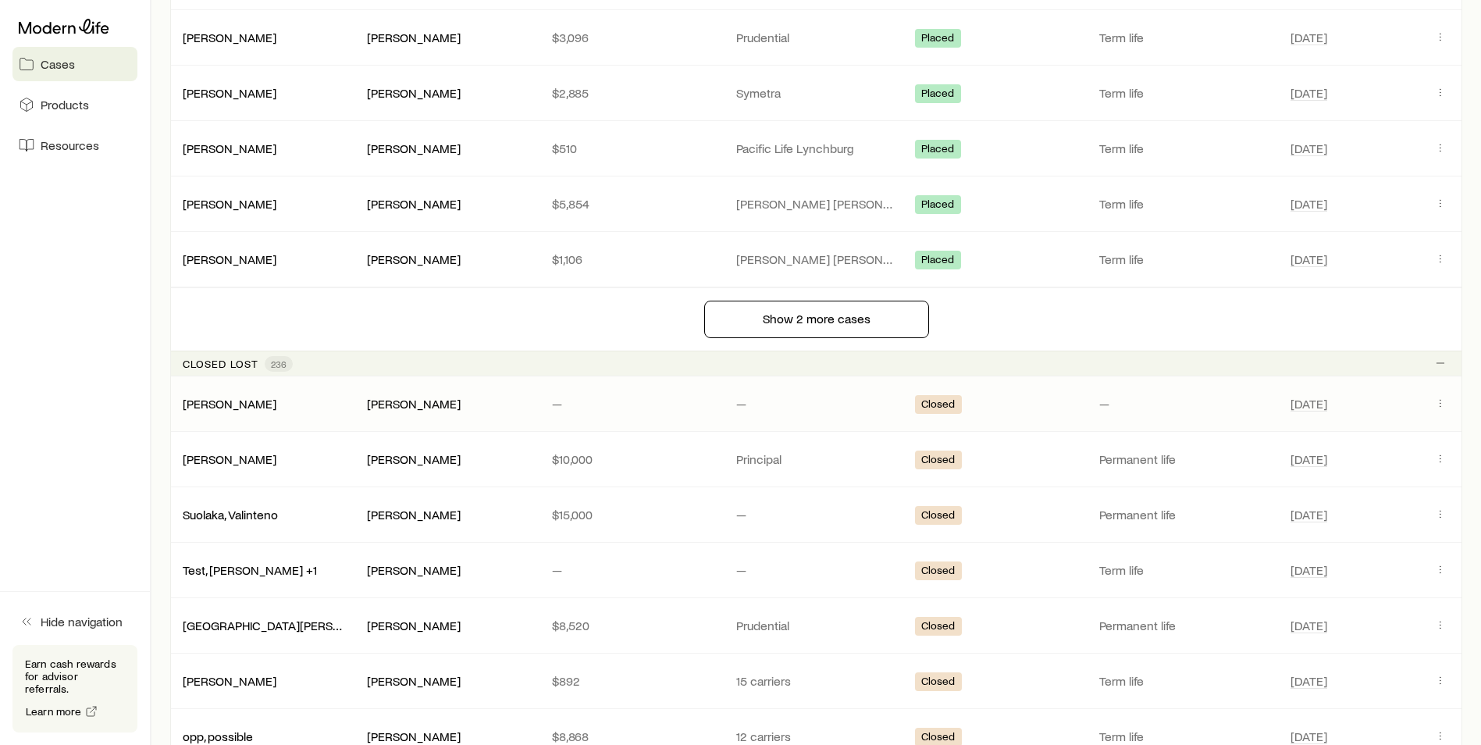
scroll to position [7038, 0]
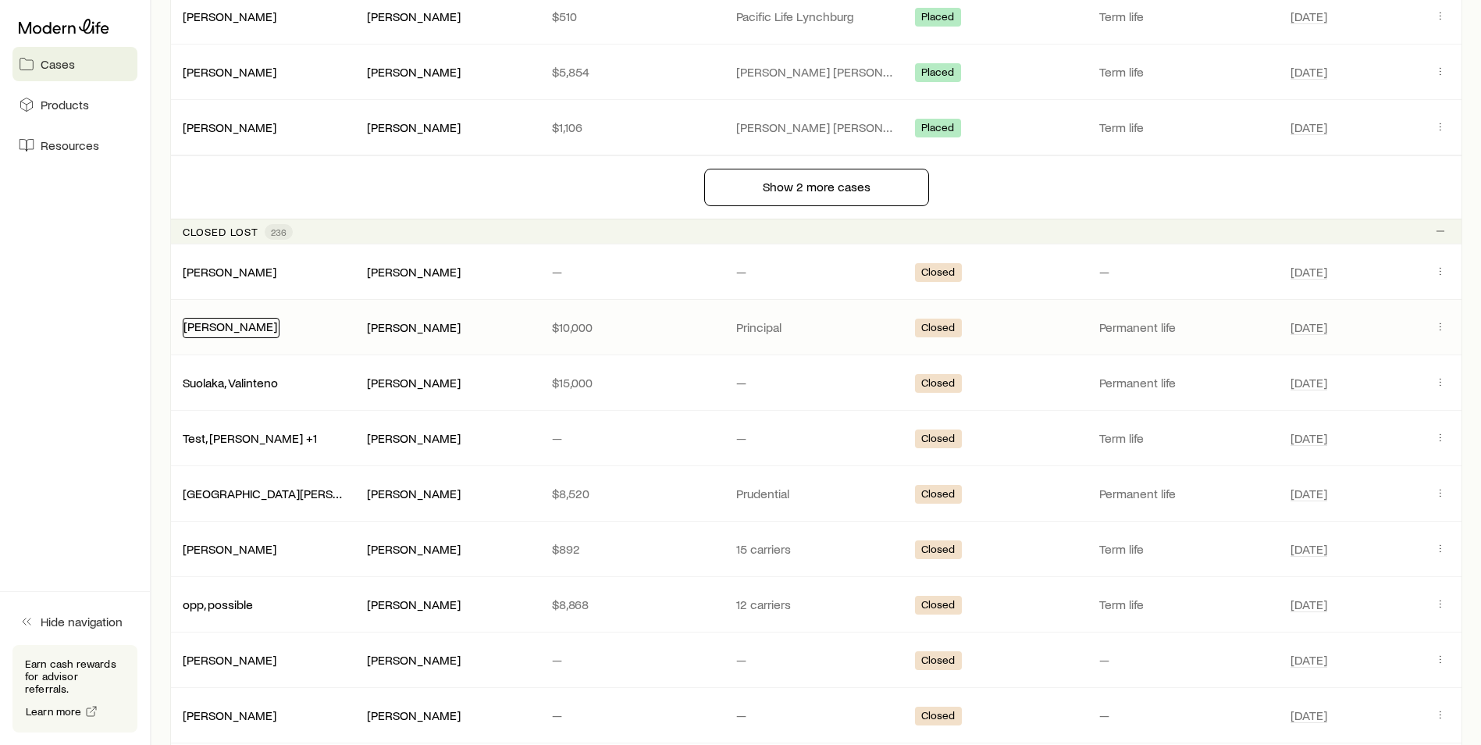
click at [230, 330] on link "[PERSON_NAME]" at bounding box center [231, 326] width 94 height 15
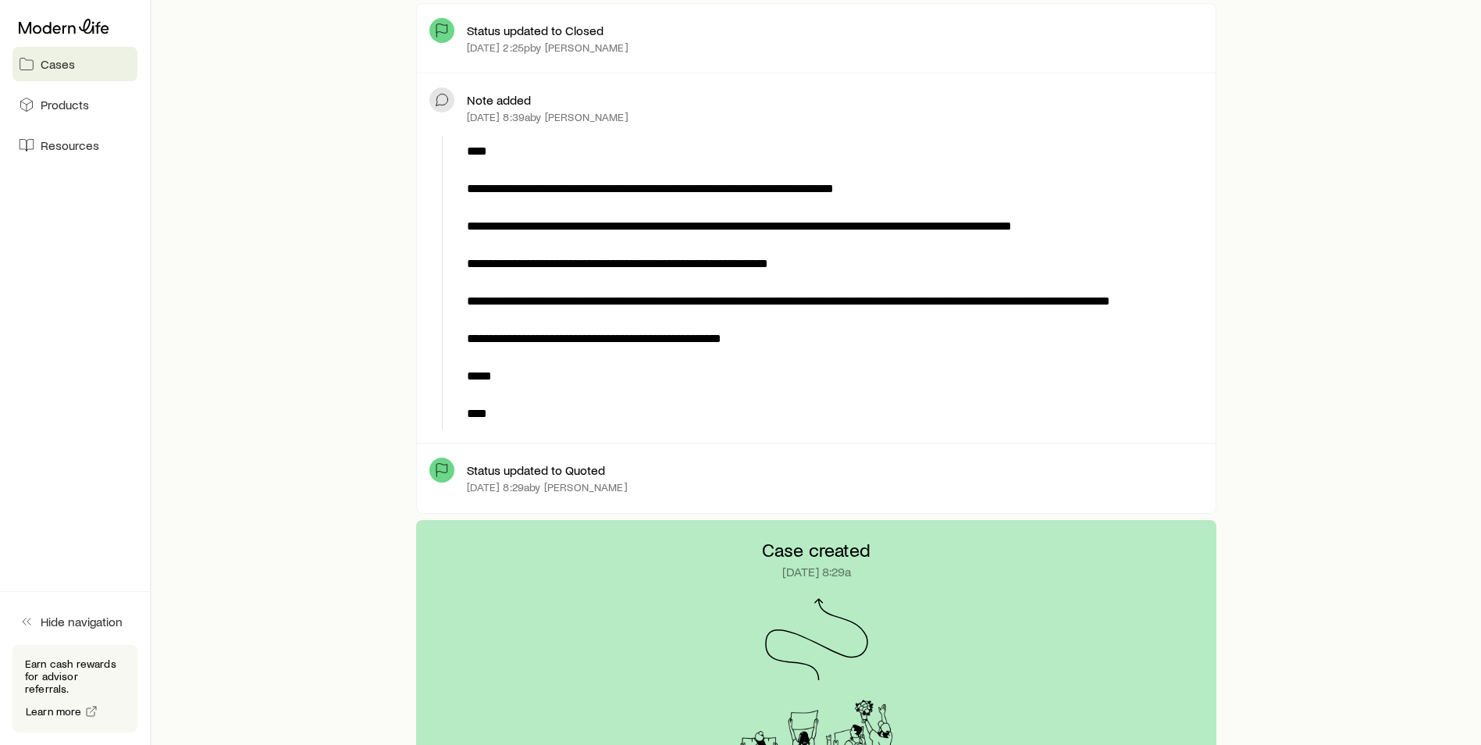
scroll to position [390, 0]
